Goal: Find specific page/section: Find specific page/section

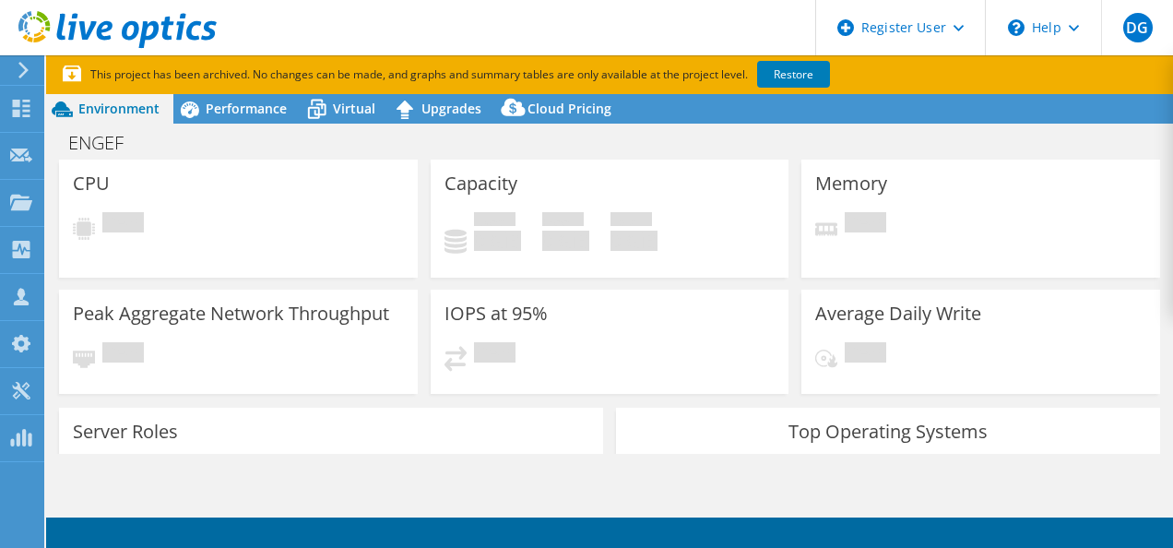
select select "SouthAmerica"
select select "USD"
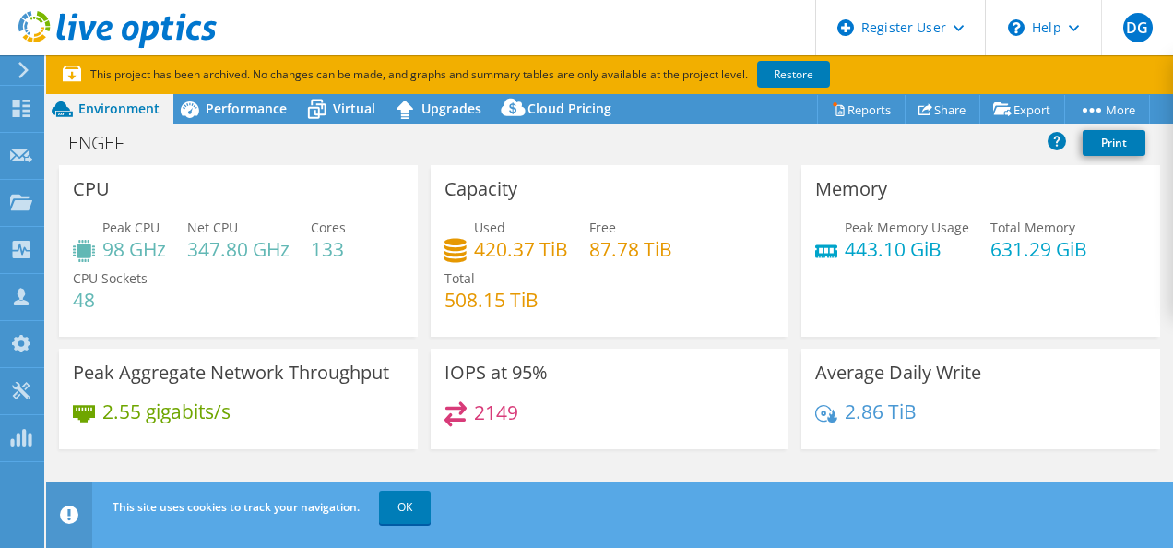
click at [410, 510] on link "OK" at bounding box center [405, 507] width 52 height 33
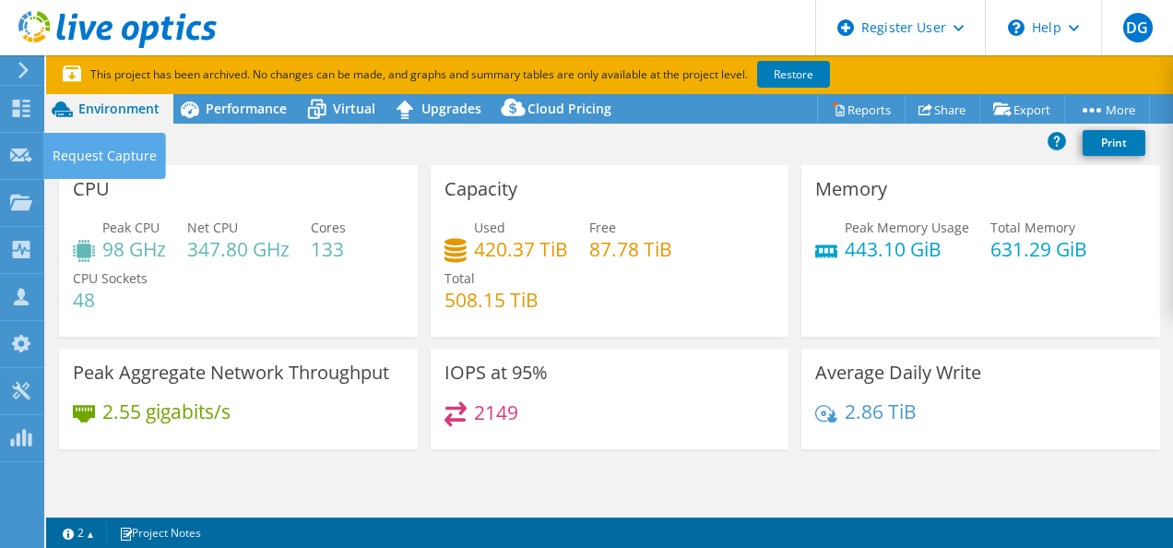
click at [24, 147] on icon at bounding box center [21, 156] width 22 height 18
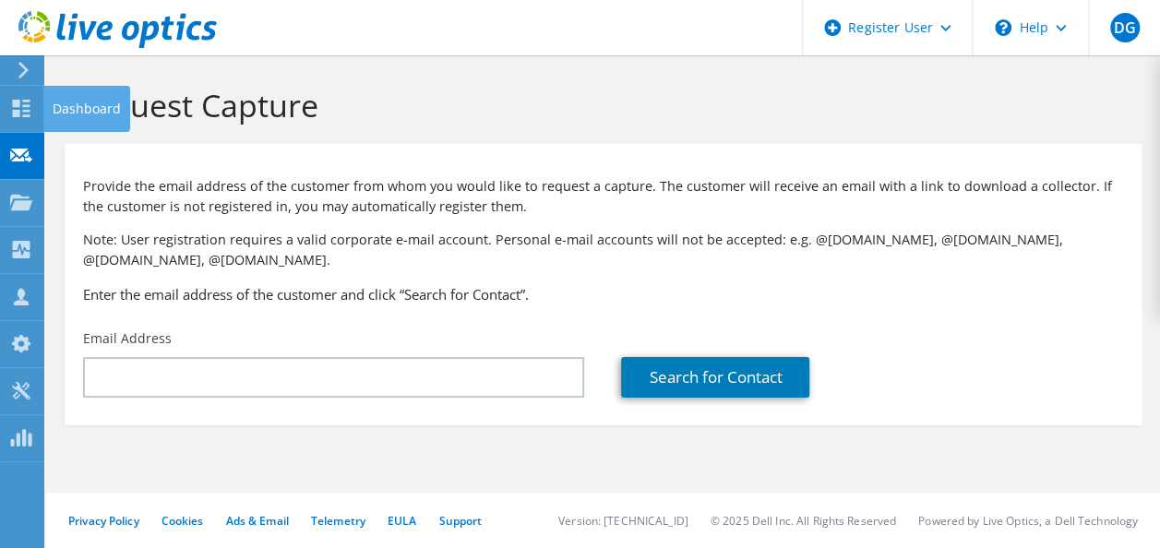
click at [30, 110] on use at bounding box center [22, 109] width 18 height 18
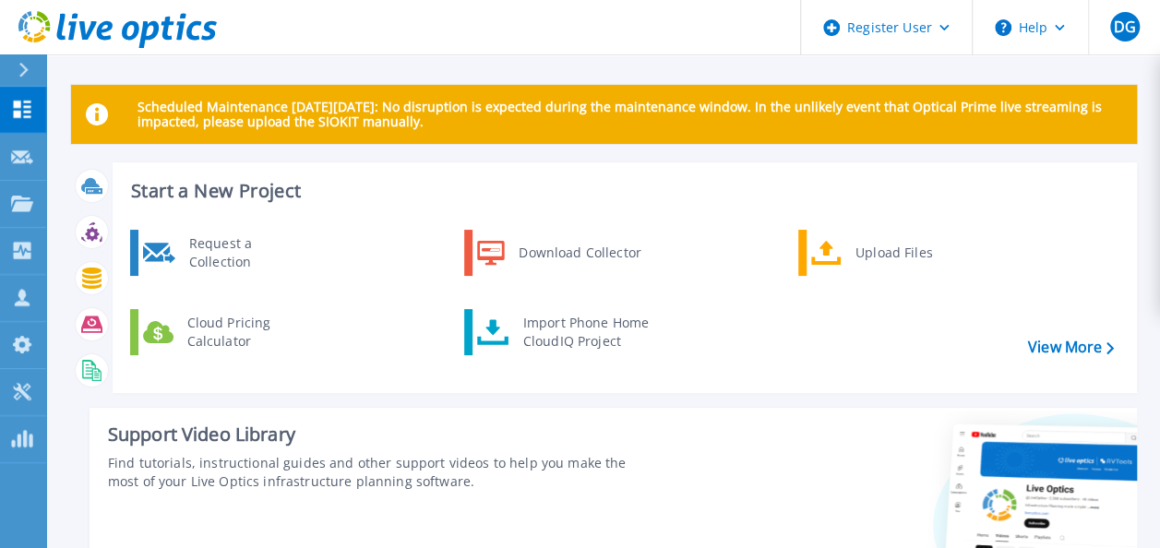
click at [913, 268] on div "Upload Files" at bounding box center [914, 252] width 137 height 37
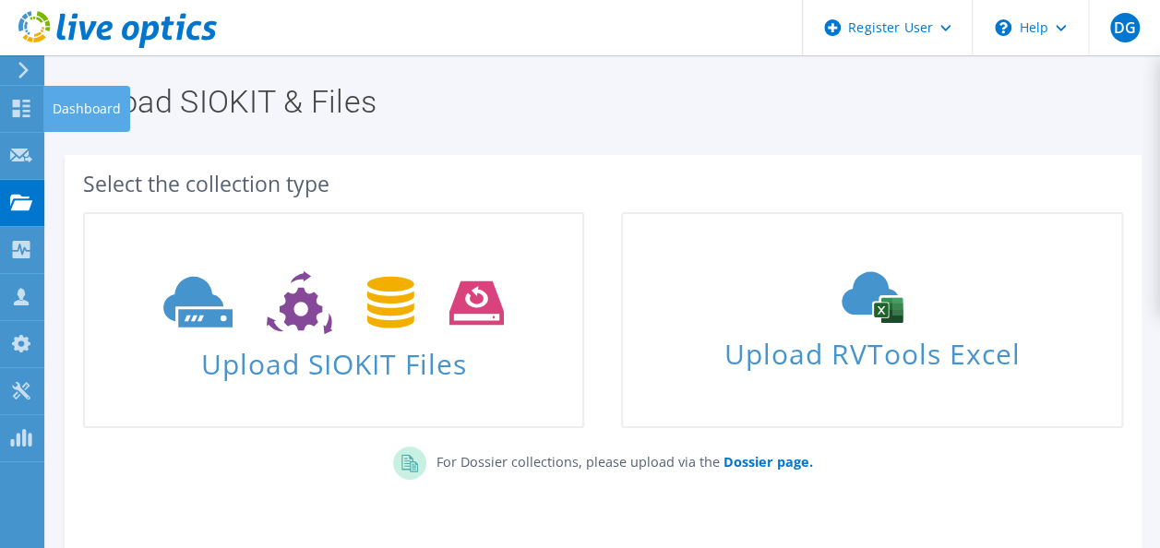
click at [20, 100] on icon at bounding box center [21, 109] width 22 height 18
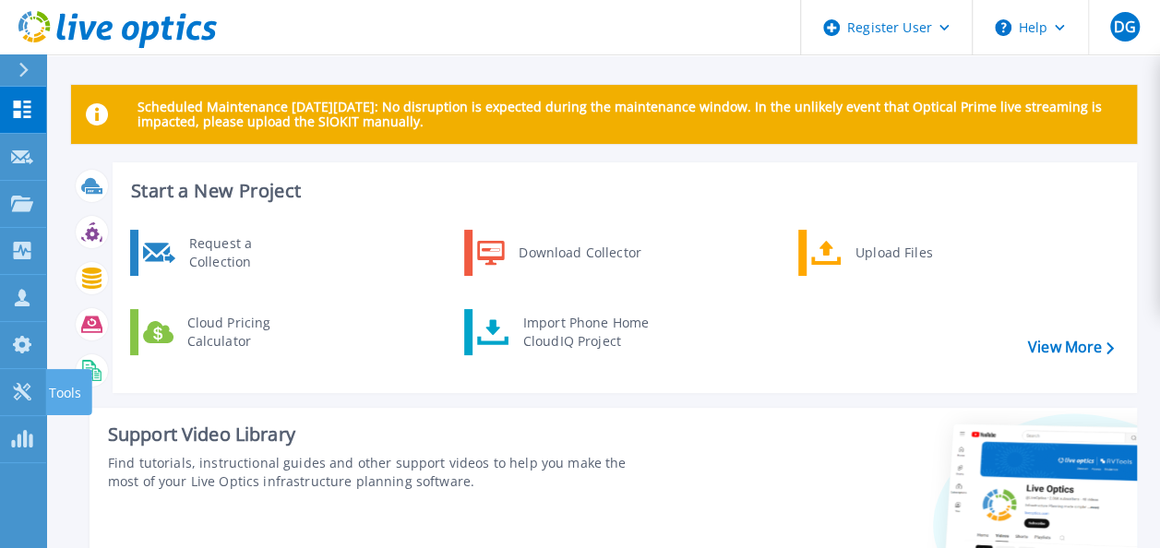
click at [25, 402] on link "Tools Tools" at bounding box center [23, 392] width 46 height 47
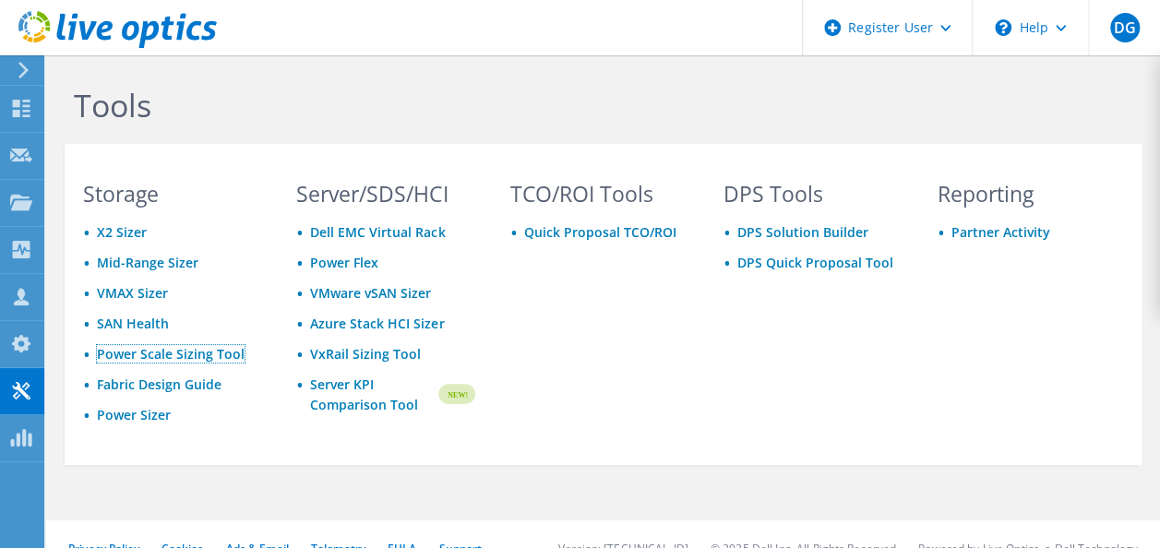
click at [170, 354] on link "Power Scale Sizing Tool" at bounding box center [171, 354] width 148 height 18
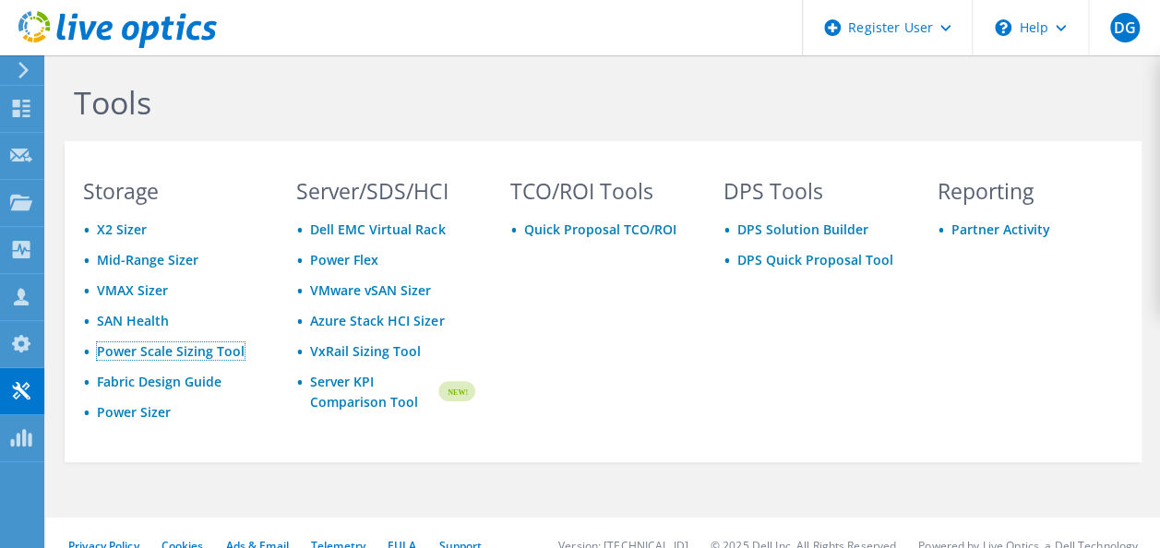
scroll to position [4, 0]
click at [95, 18] on icon at bounding box center [117, 30] width 198 height 38
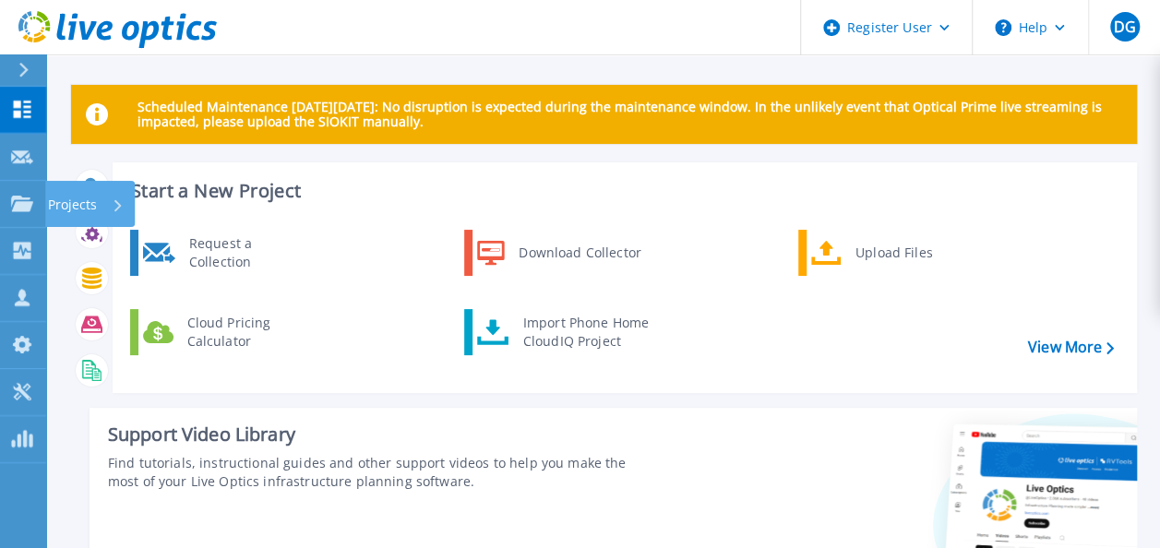
click at [69, 188] on p "Projects" at bounding box center [72, 205] width 49 height 48
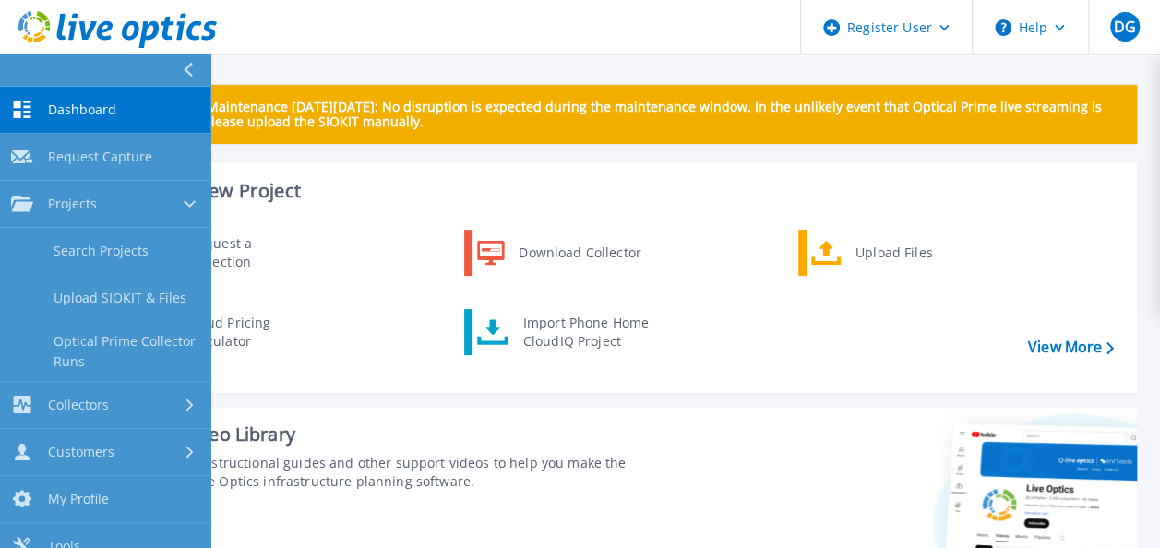
click at [114, 273] on link "Search Projects" at bounding box center [105, 251] width 210 height 47
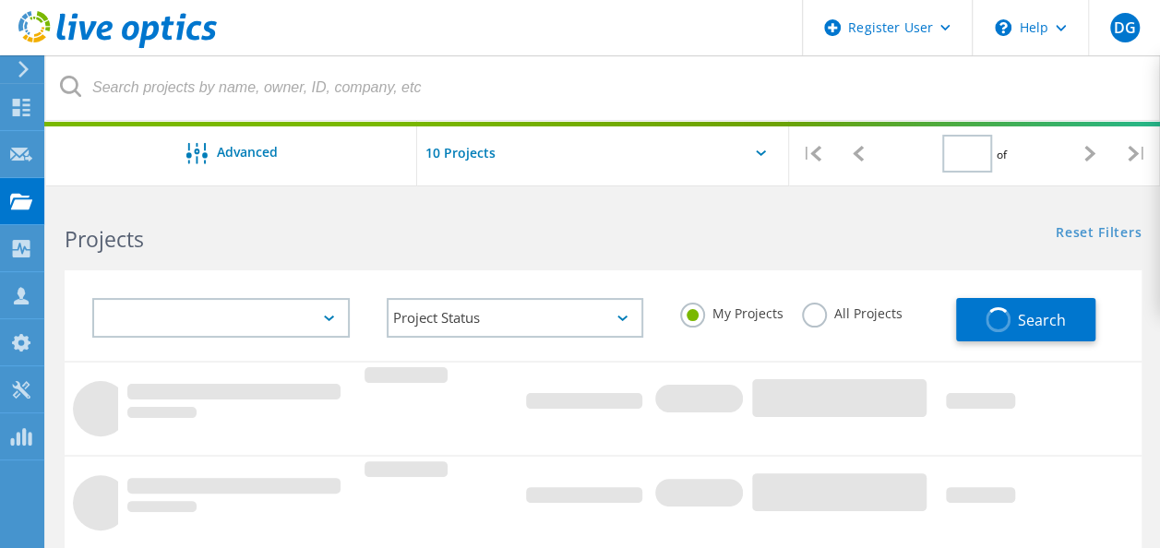
type input "1"
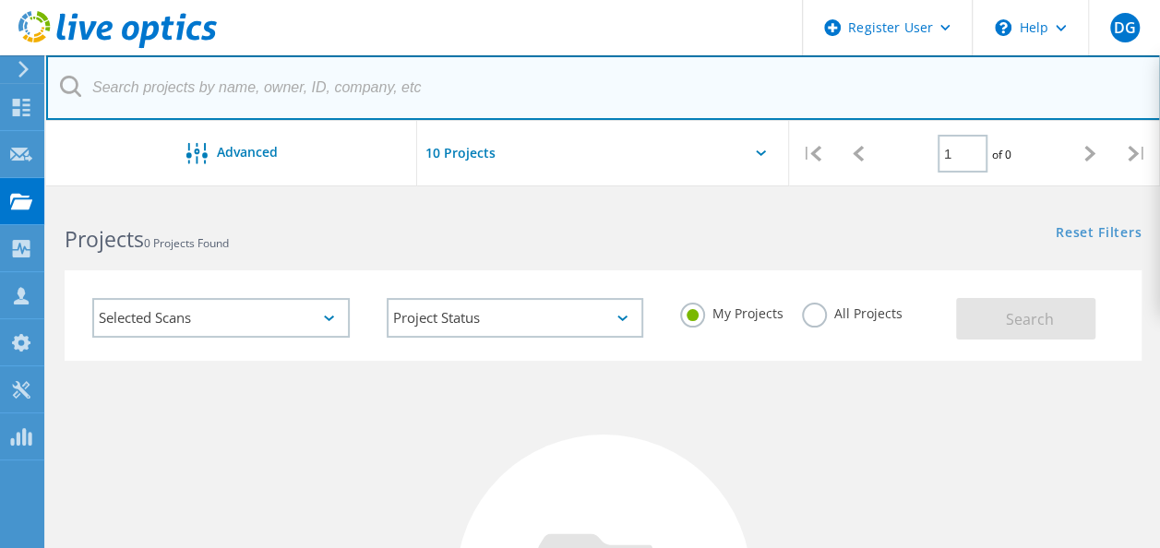
click at [208, 90] on input "text" at bounding box center [603, 87] width 1114 height 65
paste input "6254012.1"
type input "6254012.1"
paste input "2985264"
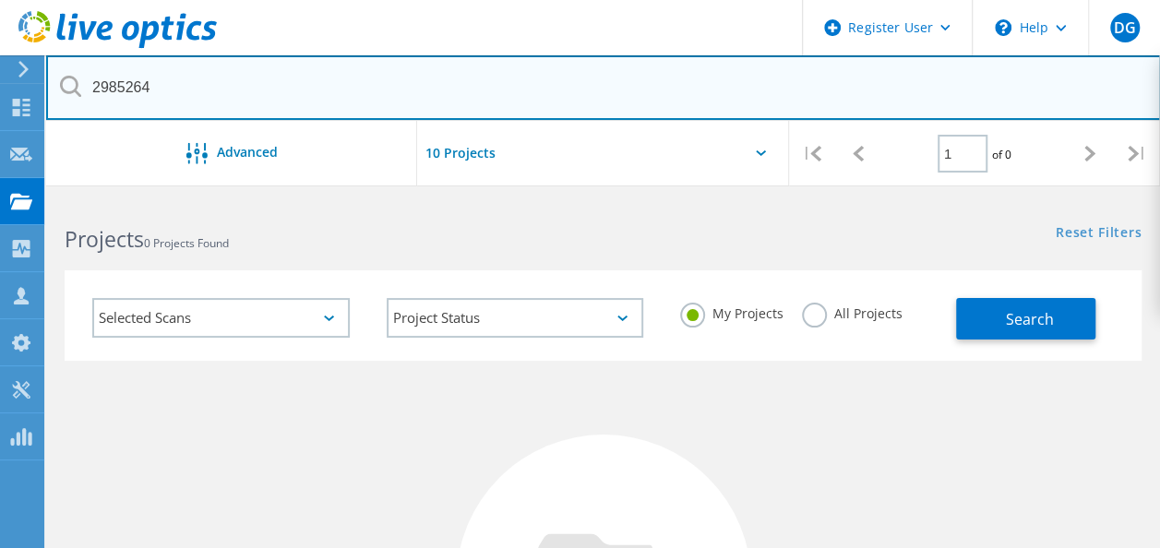
type input "2985264"
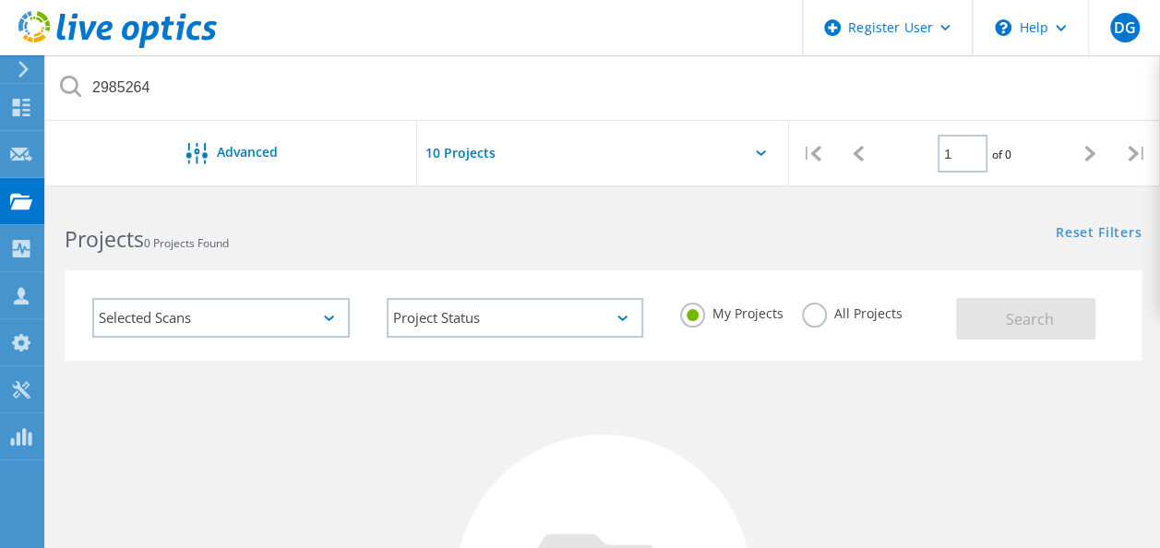
click at [807, 307] on label "All Projects" at bounding box center [852, 312] width 101 height 18
click at [0, 0] on input "All Projects" at bounding box center [0, 0] width 0 height 0
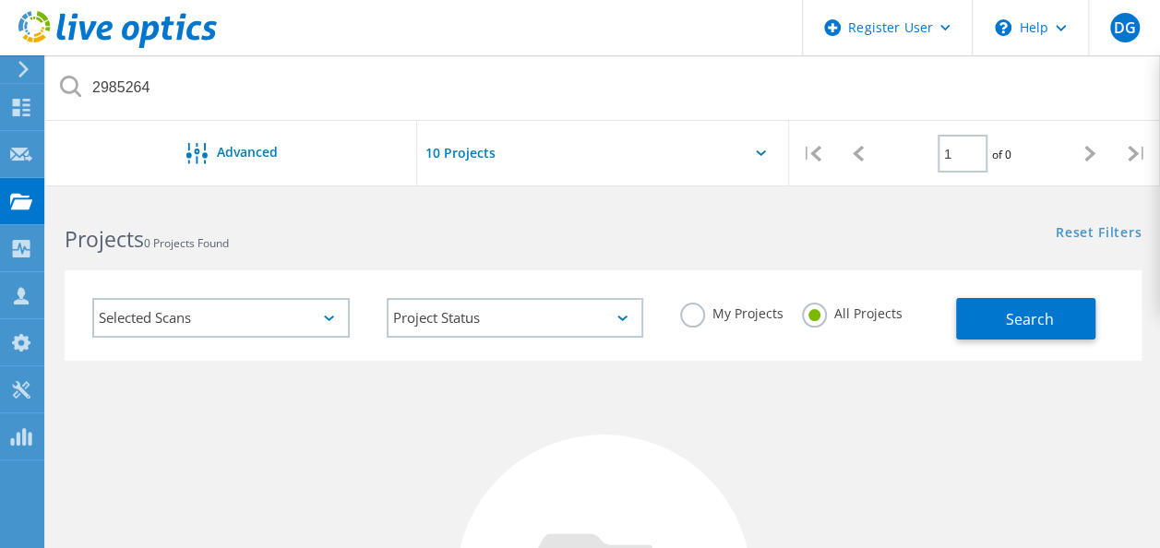
click at [1005, 315] on span "Search" at bounding box center [1029, 319] width 48 height 20
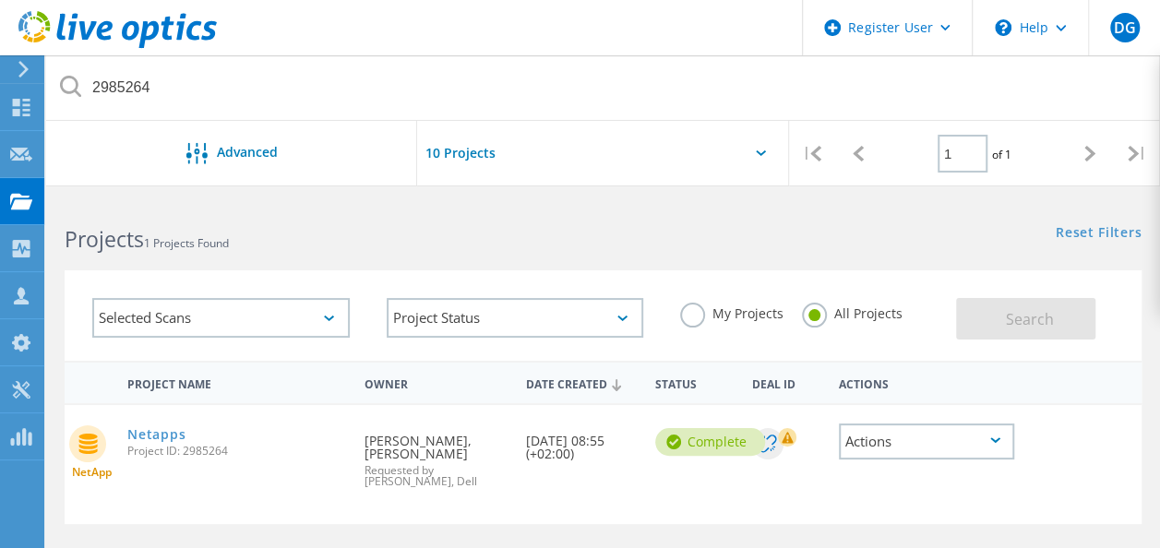
click at [147, 439] on link "Netapps" at bounding box center [156, 434] width 58 height 13
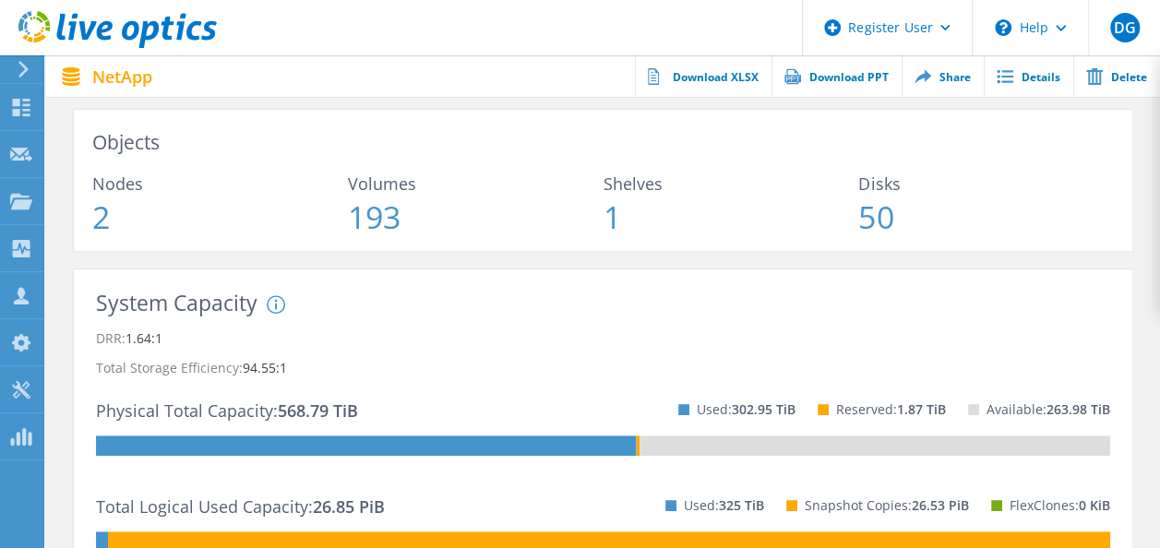
scroll to position [453, 0]
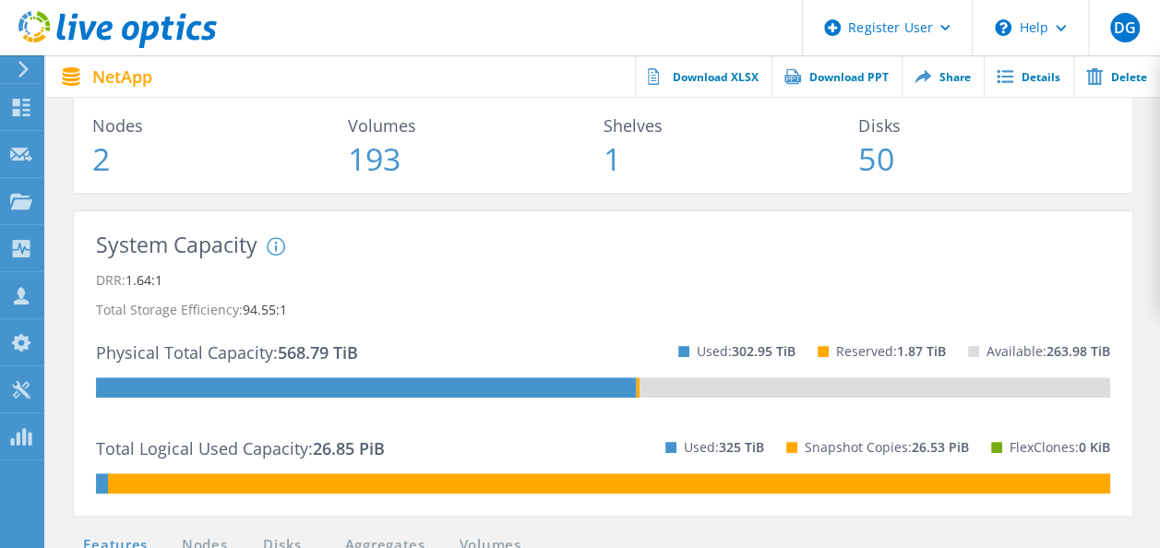
click at [102, 168] on span "2" at bounding box center [220, 158] width 256 height 31
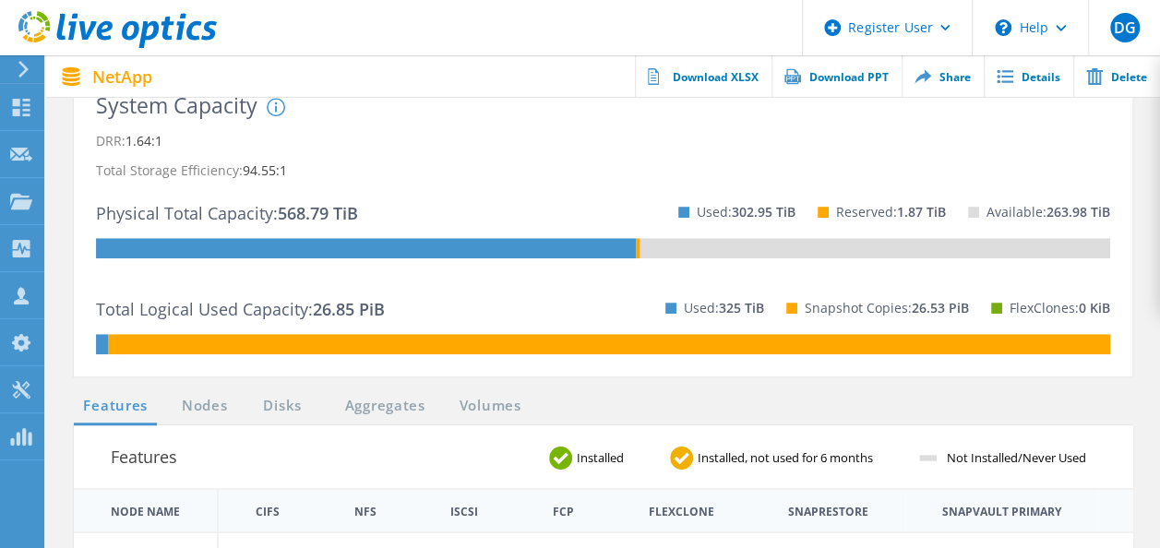
scroll to position [594, 0]
